Goal: Find specific page/section

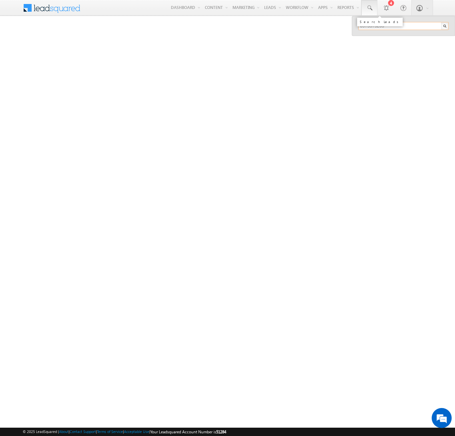
type input "8973573263"
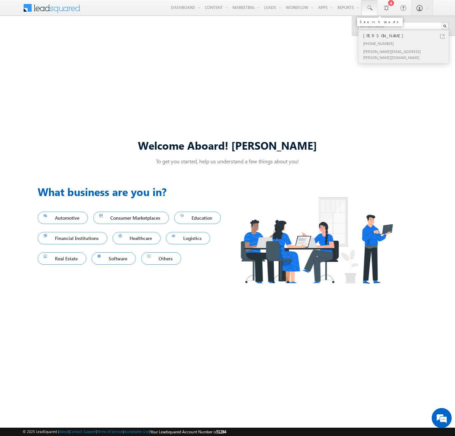
click at [407, 36] on div "[PERSON_NAME]" at bounding box center [406, 35] width 89 height 7
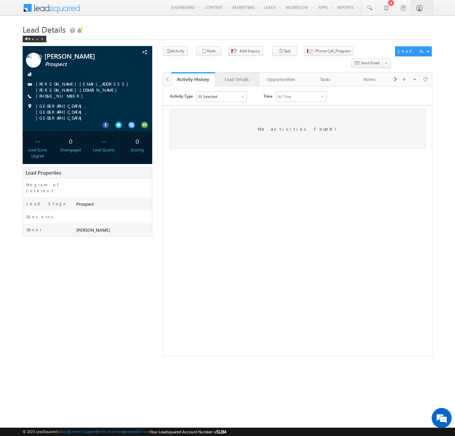
click at [237, 75] on div "Lead Details" at bounding box center [237, 79] width 33 height 8
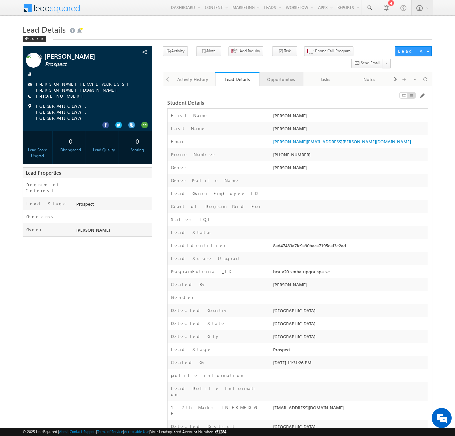
click at [281, 75] on div "Opportunities" at bounding box center [281, 79] width 33 height 8
